Goal: Contribute content: Add original content to the website for others to see

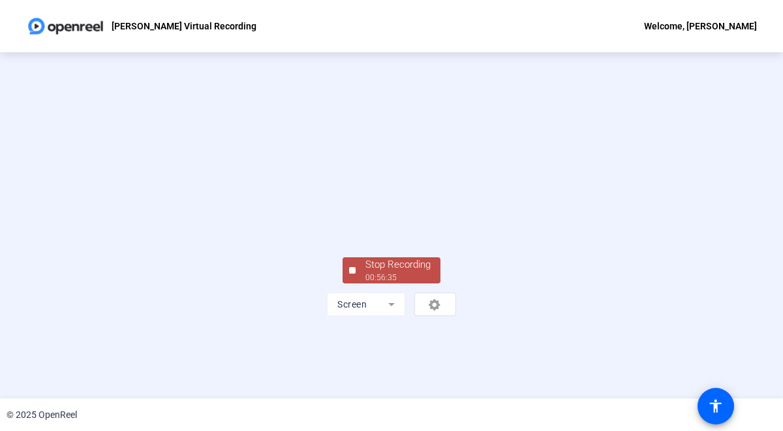
scroll to position [64, 0]
click at [387, 272] on div "Stop Recording" at bounding box center [397, 264] width 65 height 15
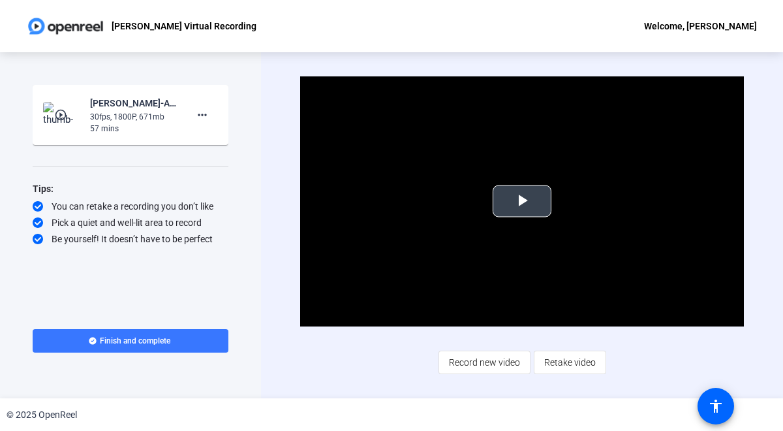
click at [522, 201] on span "Video Player" at bounding box center [522, 201] width 0 height 0
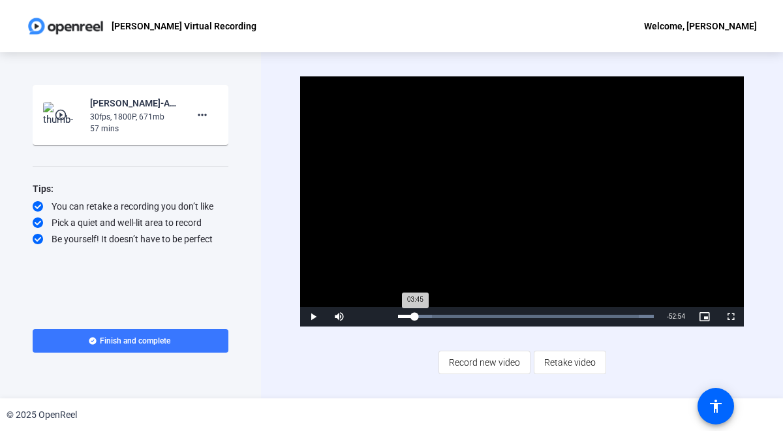
click at [415, 314] on div "Loaded : 100.00% 03:45 03:45" at bounding box center [525, 317] width 269 height 20
click at [432, 314] on div "Loaded : 100.00% 07:30 03:46" at bounding box center [526, 315] width 256 height 3
click at [450, 312] on div "Loaded : 100.00% 11:42 11:42" at bounding box center [525, 317] width 269 height 20
click at [503, 311] on div "Loaded : 100.00% 23:24 23:24" at bounding box center [525, 317] width 269 height 20
click at [527, 311] on div "Loaded : 100.00% 28:36 28:36" at bounding box center [525, 317] width 269 height 20
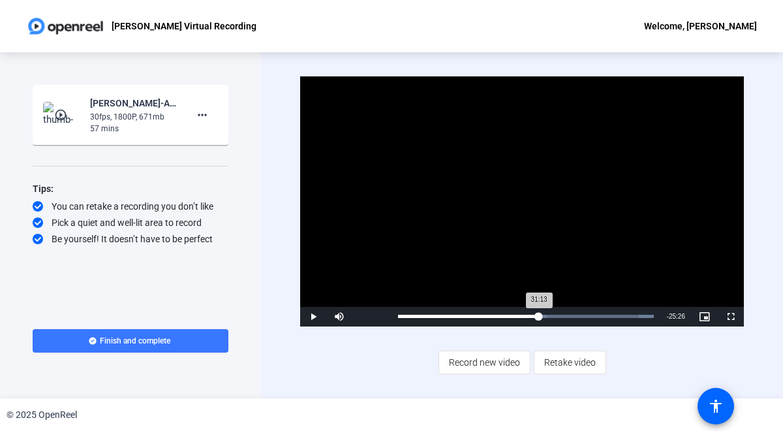
click at [538, 312] on div "Loaded : 100.00% 31:13 31:13" at bounding box center [525, 317] width 269 height 20
click at [489, 312] on div "Loaded : 100.00% 20:13 31:16" at bounding box center [525, 317] width 269 height 20
click at [481, 312] on div "Loaded : 100.00% 18:38 18:38" at bounding box center [525, 317] width 269 height 20
click at [469, 312] on div "Loaded : 100.00% 15:53 18:39" at bounding box center [525, 317] width 269 height 20
click at [459, 313] on div "Loaded : 100.00% 13:35 15:55" at bounding box center [525, 317] width 269 height 20
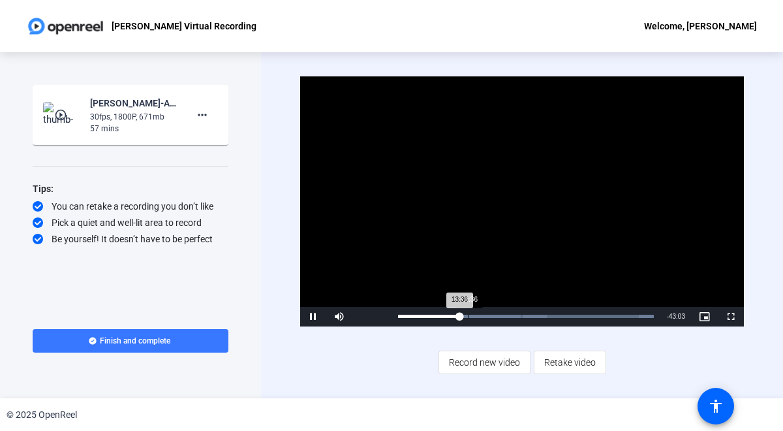
click at [468, 313] on div "Loaded : 100.00% 15:36 13:36" at bounding box center [525, 317] width 269 height 20
click at [500, 314] on div "Loaded : 100.00% 22:50 22:50" at bounding box center [526, 315] width 256 height 3
click at [533, 312] on div "Loaded : 100.00% 29:54 22:51" at bounding box center [525, 317] width 269 height 20
click at [558, 312] on div "Loaded : 100.00% 35:33 29:55" at bounding box center [525, 317] width 269 height 20
click at [571, 312] on div "Loaded : 100.00% 38:26 35:42" at bounding box center [525, 317] width 269 height 20
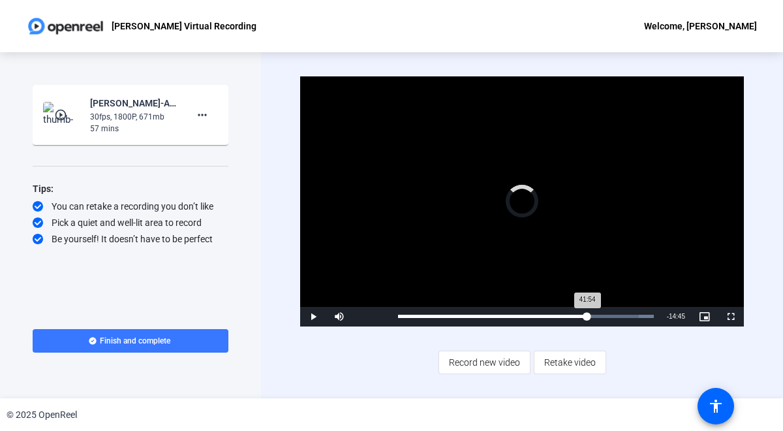
click at [586, 312] on div "Loaded : 100.00% 41:54 41:54" at bounding box center [525, 317] width 269 height 20
click at [592, 314] on div "42:55" at bounding box center [495, 315] width 194 height 3
click at [595, 314] on div "43:38" at bounding box center [496, 315] width 197 height 3
click at [595, 314] on div "43:39" at bounding box center [496, 315] width 197 height 3
click at [599, 314] on div "44:40" at bounding box center [499, 315] width 202 height 3
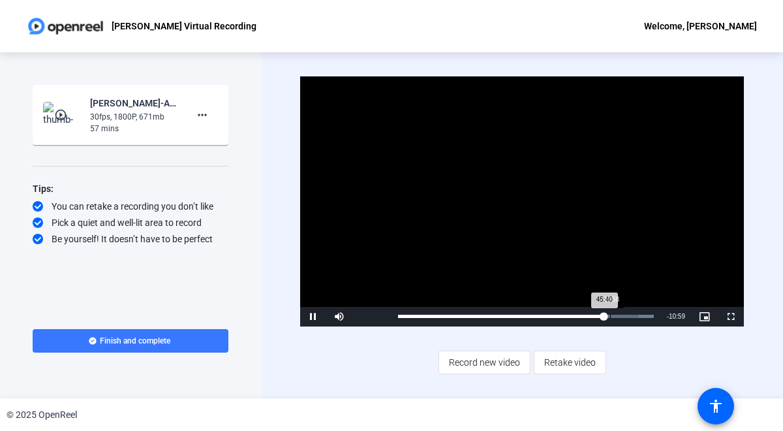
click at [609, 311] on div "Loaded : 100.00% 46:58 45:40" at bounding box center [525, 317] width 269 height 20
click at [618, 311] on div "Loaded : 100.00% 48:13 46:59" at bounding box center [527, 317] width 272 height 20
click at [624, 311] on div "Loaded : 100.00% 49:31 48:14" at bounding box center [527, 317] width 272 height 20
click at [624, 314] on div "49:32" at bounding box center [511, 315] width 226 height 3
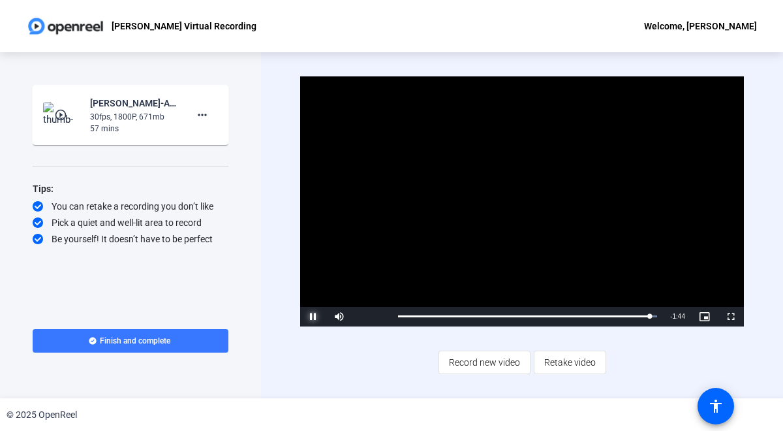
click at [312, 316] on span "Video Player" at bounding box center [313, 316] width 26 height 0
click at [201, 114] on mat-icon "more_horiz" at bounding box center [202, 115] width 16 height 16
click at [210, 170] on span "Add Notes" at bounding box center [223, 175] width 52 height 16
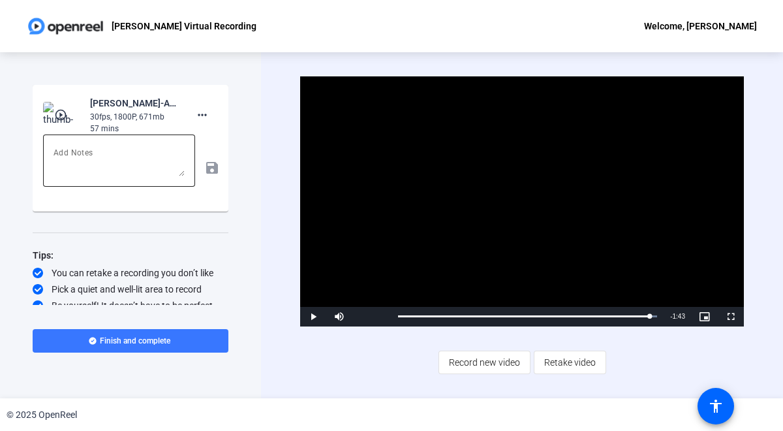
click at [118, 164] on textarea at bounding box center [118, 160] width 131 height 31
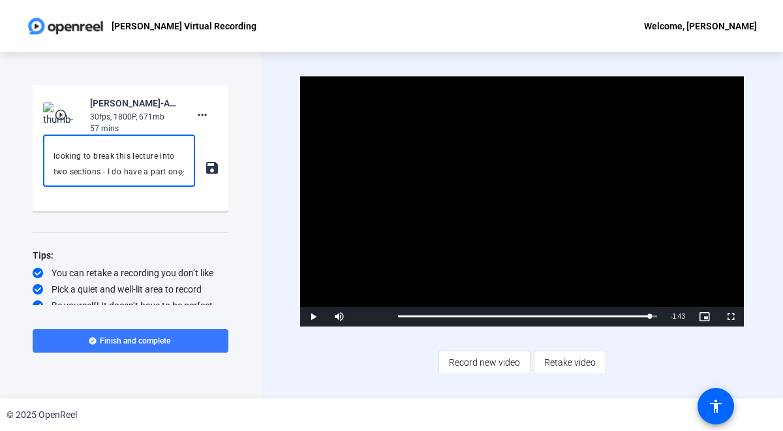
scroll to position [28, 0]
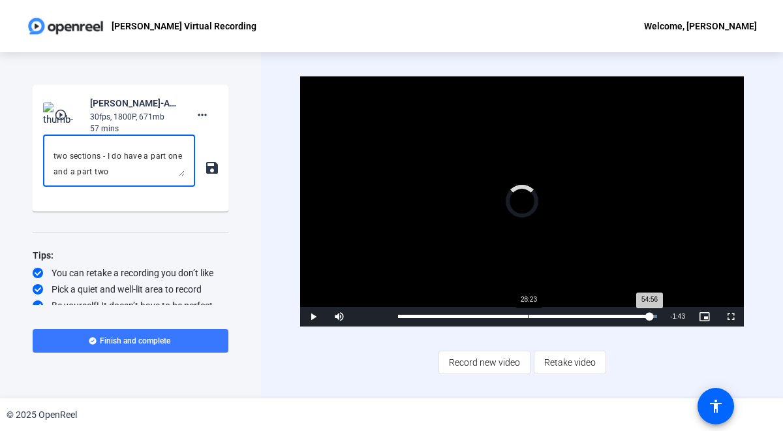
click at [528, 312] on div "Loaded : 100.00% 28:23 54:56" at bounding box center [527, 317] width 272 height 20
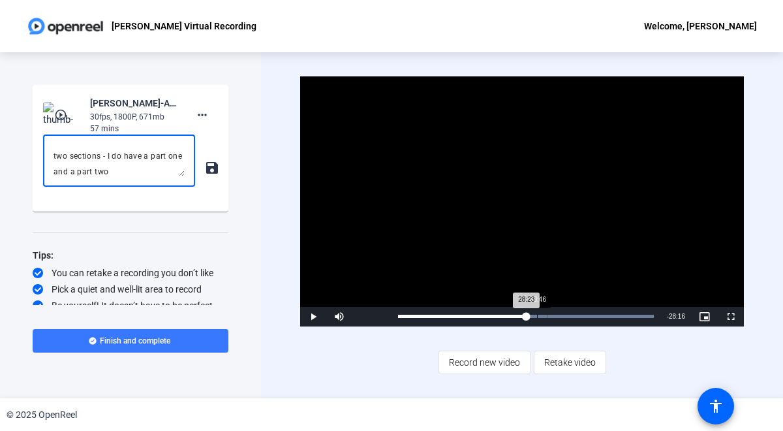
click at [537, 314] on div "Loaded : 100.00% 30:46 28:23" at bounding box center [526, 315] width 256 height 3
click at [545, 314] on div "Loaded : 100.00% 32:39 30:46" at bounding box center [526, 315] width 256 height 3
click at [558, 314] on div "Loaded : 100.00% 35:33 32:39" at bounding box center [526, 315] width 256 height 3
click at [578, 312] on div "Loaded : 100.00% 39:53 35:33" at bounding box center [525, 317] width 269 height 20
click at [568, 316] on div "Loaded : 100.00% 37:43 40:01" at bounding box center [526, 315] width 256 height 3
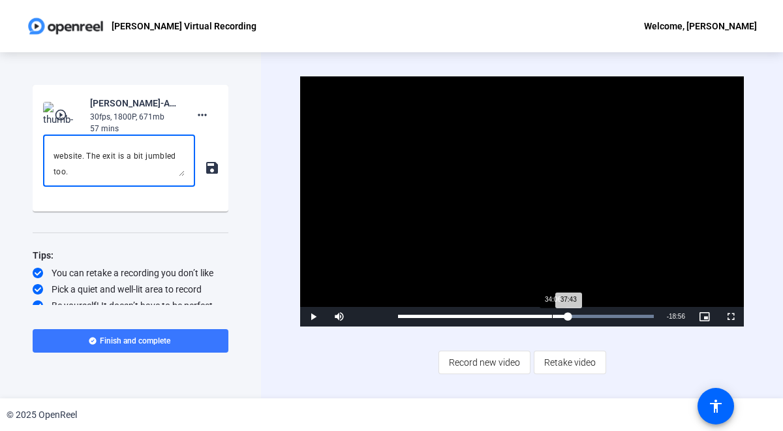
scroll to position [357, 0]
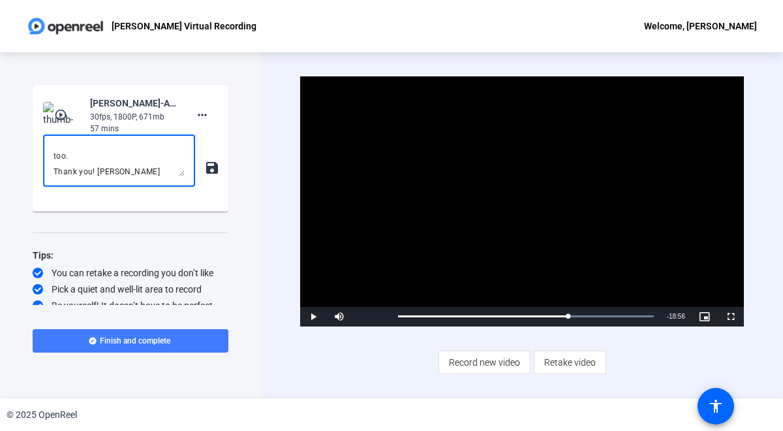
type textarea "Hello team. A few notes. If you are looking to break this lecture into two sect…"
click at [188, 337] on span at bounding box center [131, 340] width 196 height 31
